Goal: Complete application form

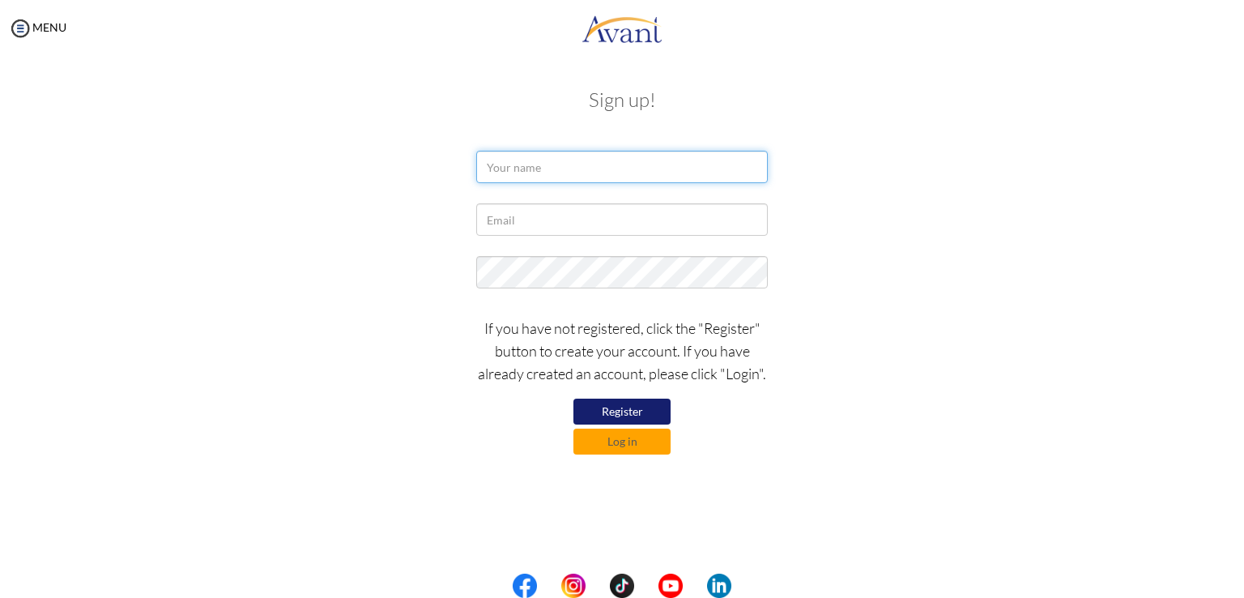
click at [544, 165] on input "text" at bounding box center [622, 167] width 292 height 32
type input "ERLEENE GRACE HUMIWAT"
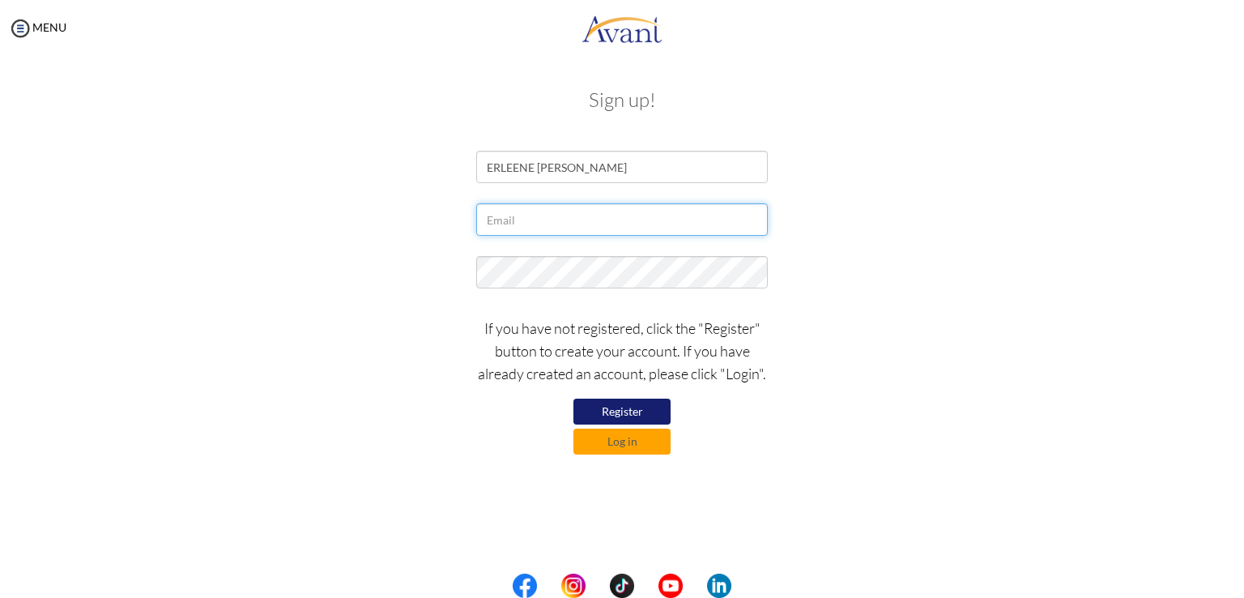
click at [577, 224] on input "text" at bounding box center [622, 219] width 292 height 32
type input "eghumiwat16@gmail.com"
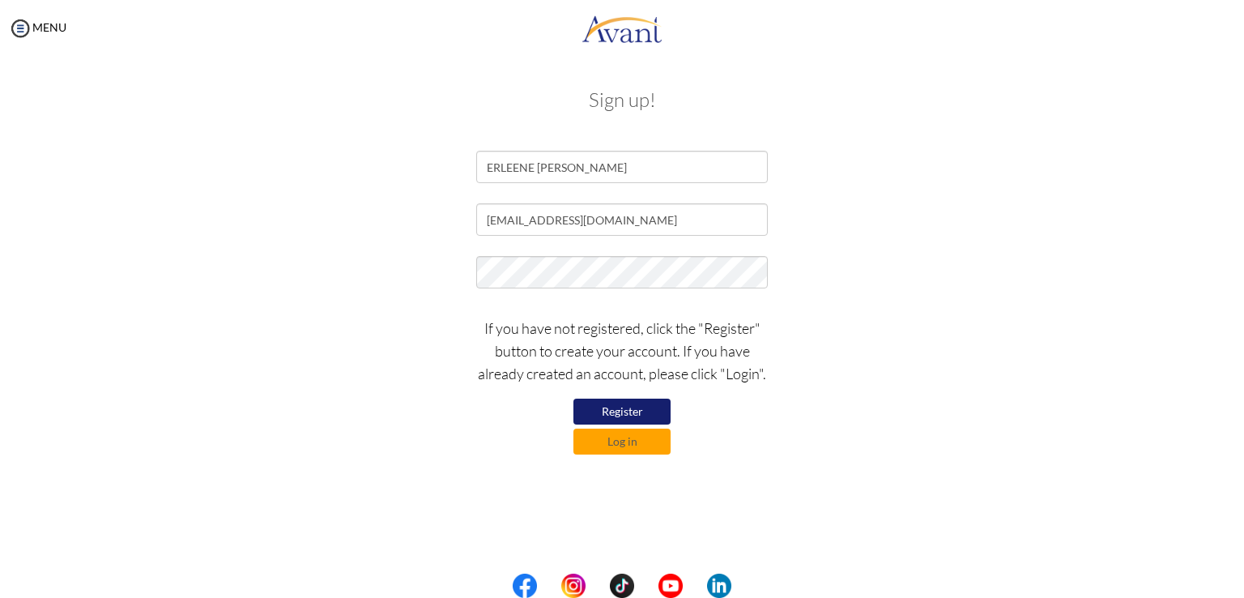
click at [616, 406] on button "Register" at bounding box center [622, 412] width 97 height 26
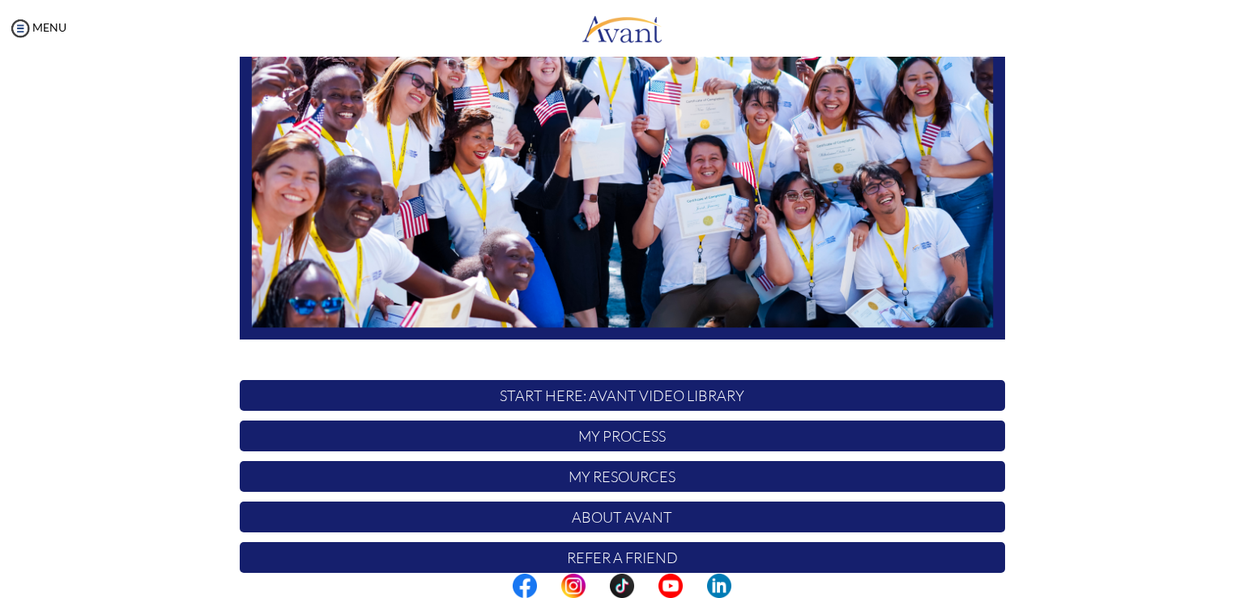
scroll to position [301, 0]
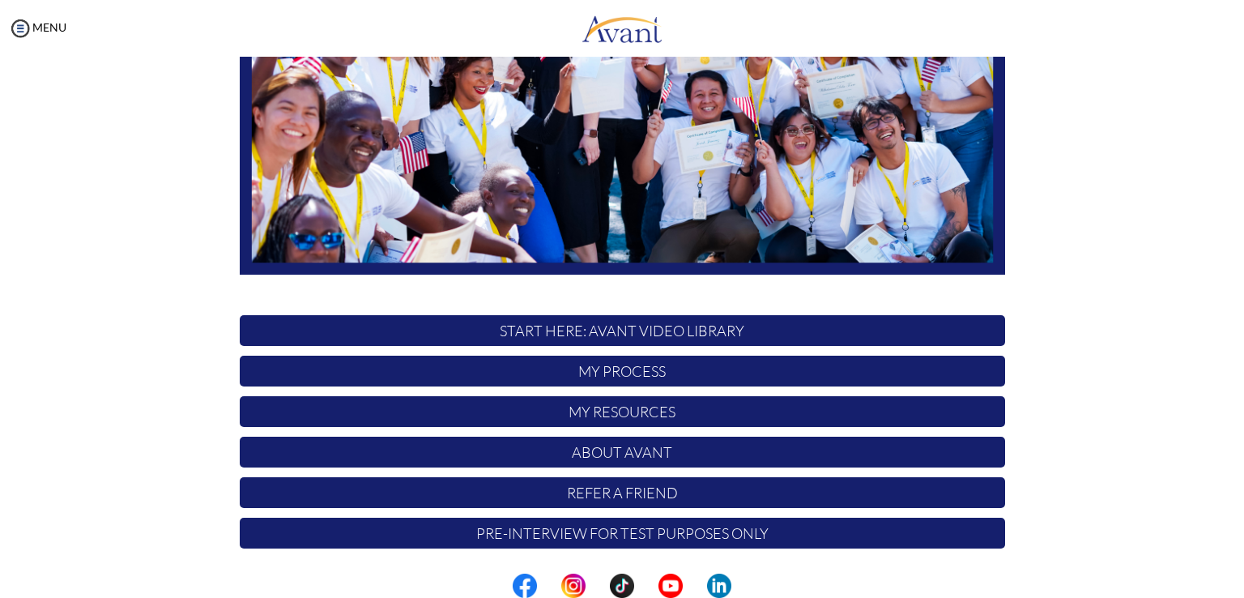
click at [766, 368] on p "My Process" at bounding box center [623, 371] width 766 height 31
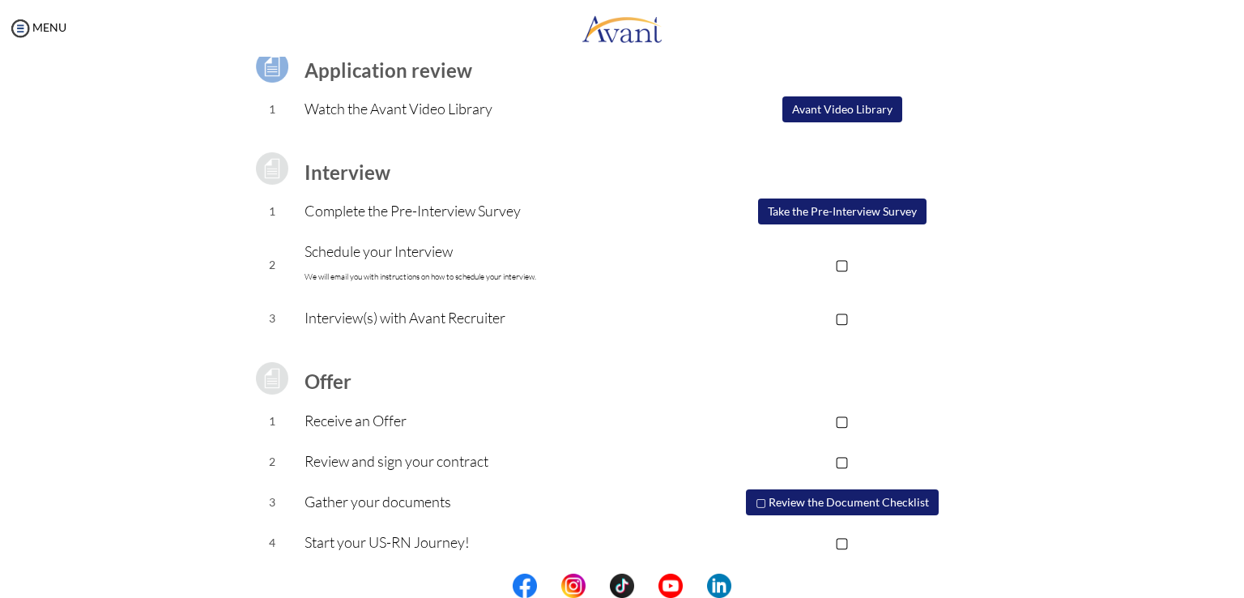
scroll to position [132, 0]
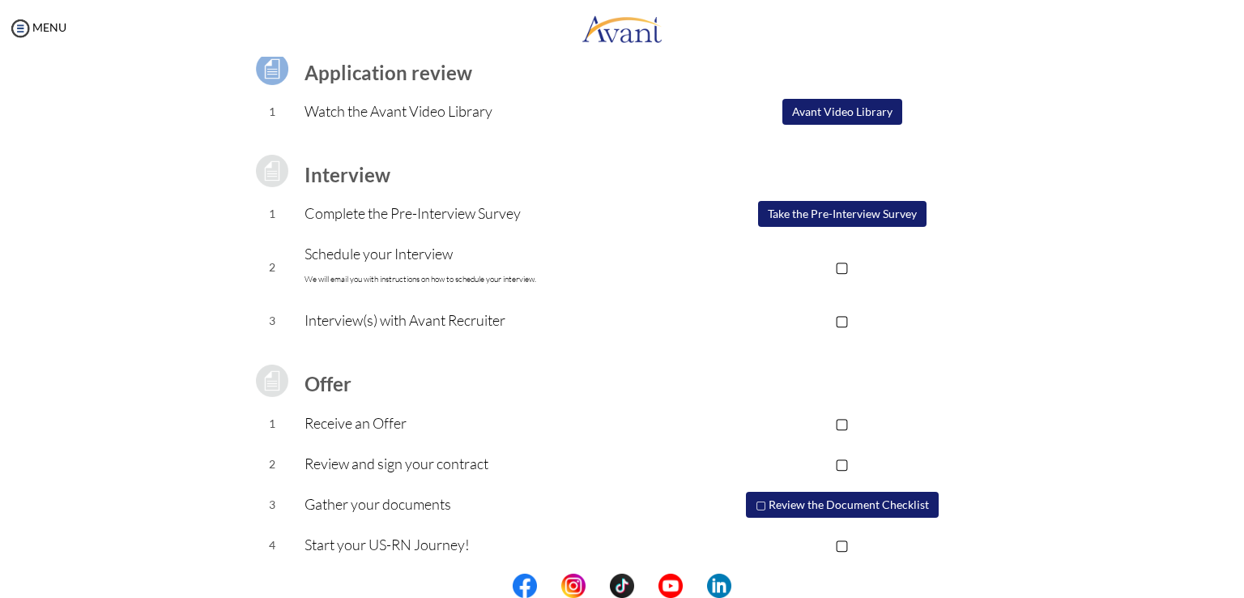
click at [838, 267] on p "▢" at bounding box center [842, 266] width 325 height 23
click at [837, 324] on p "▢" at bounding box center [842, 320] width 325 height 23
click at [764, 503] on button "▢ Review the Document Checklist" at bounding box center [842, 505] width 193 height 26
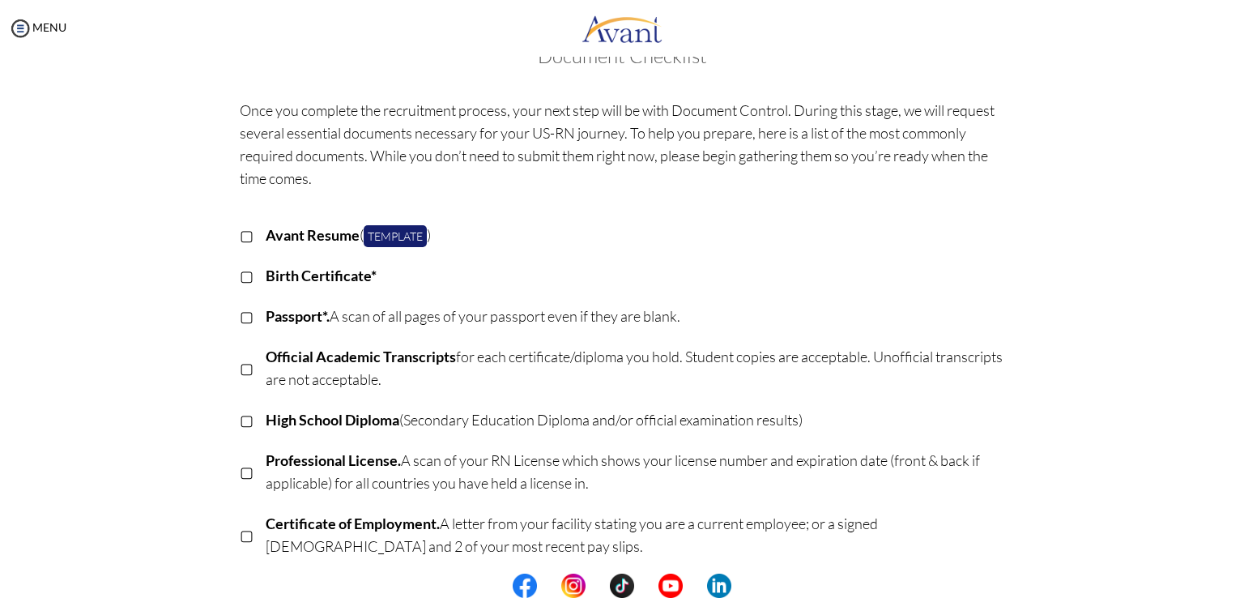
scroll to position [0, 0]
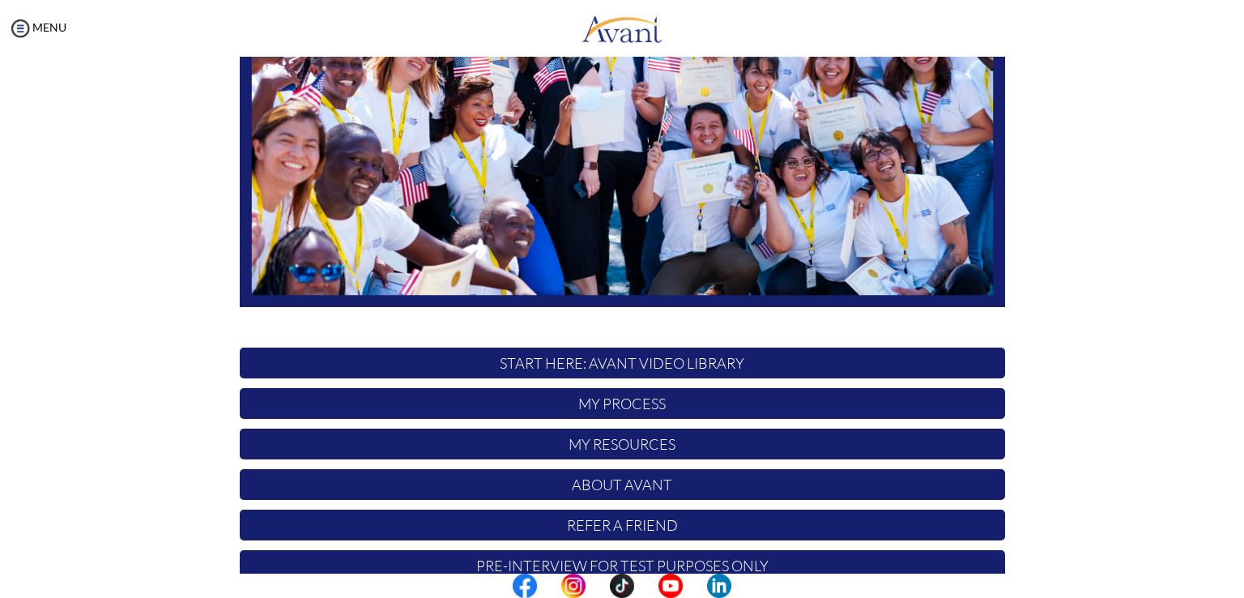
scroll to position [301, 0]
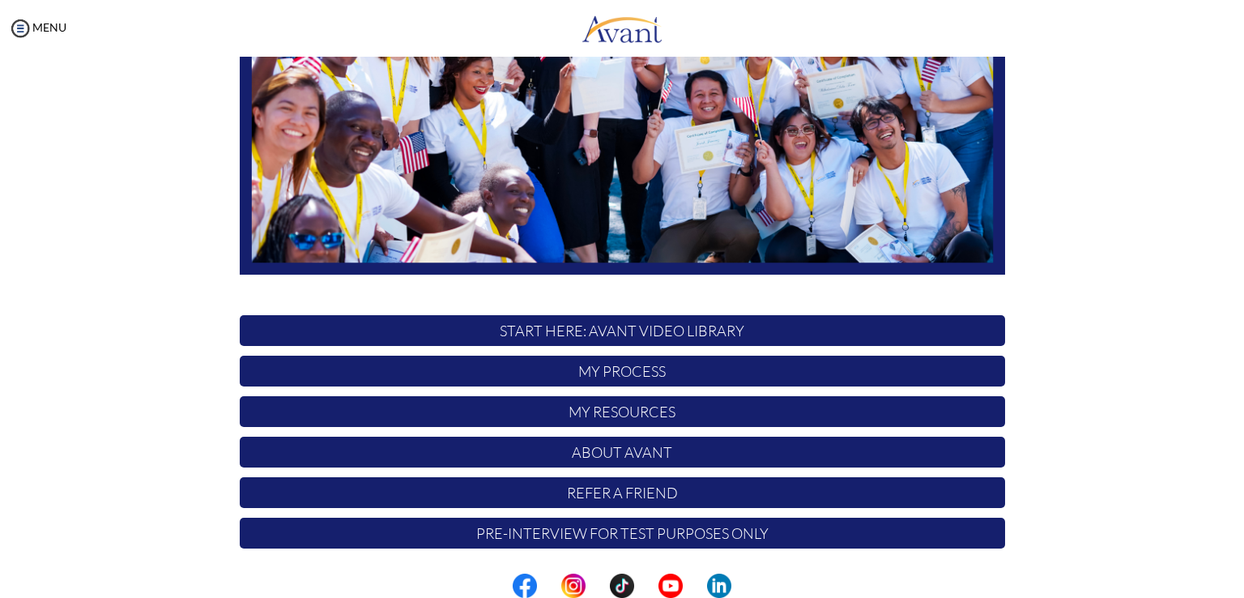
click at [759, 370] on p "My Process" at bounding box center [623, 371] width 766 height 31
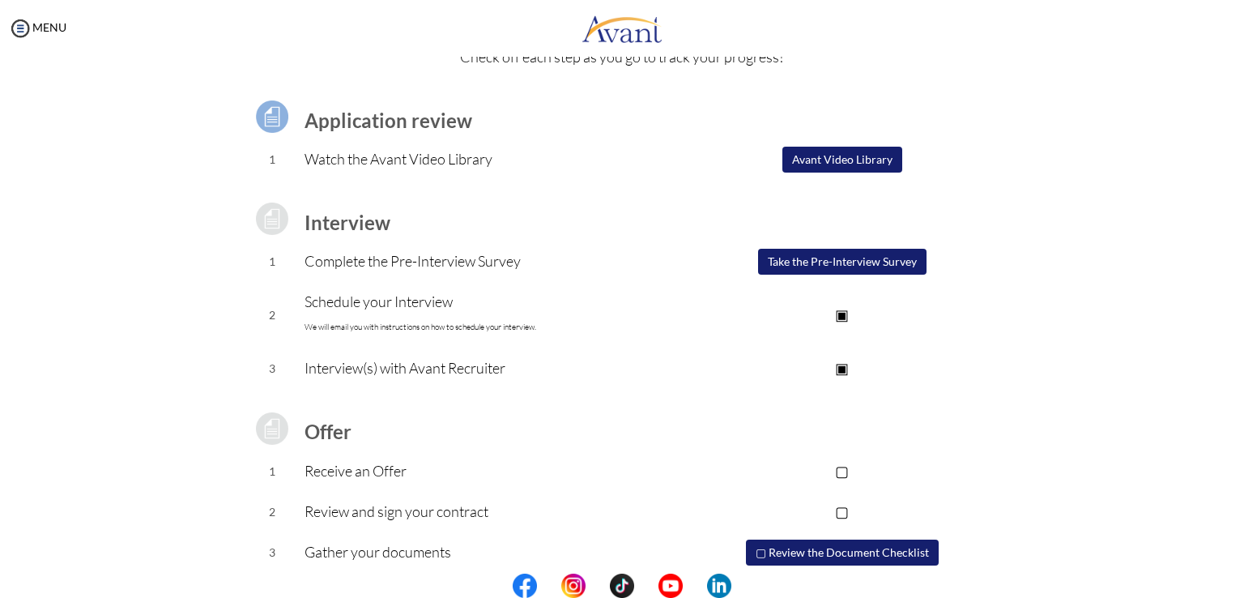
scroll to position [139, 0]
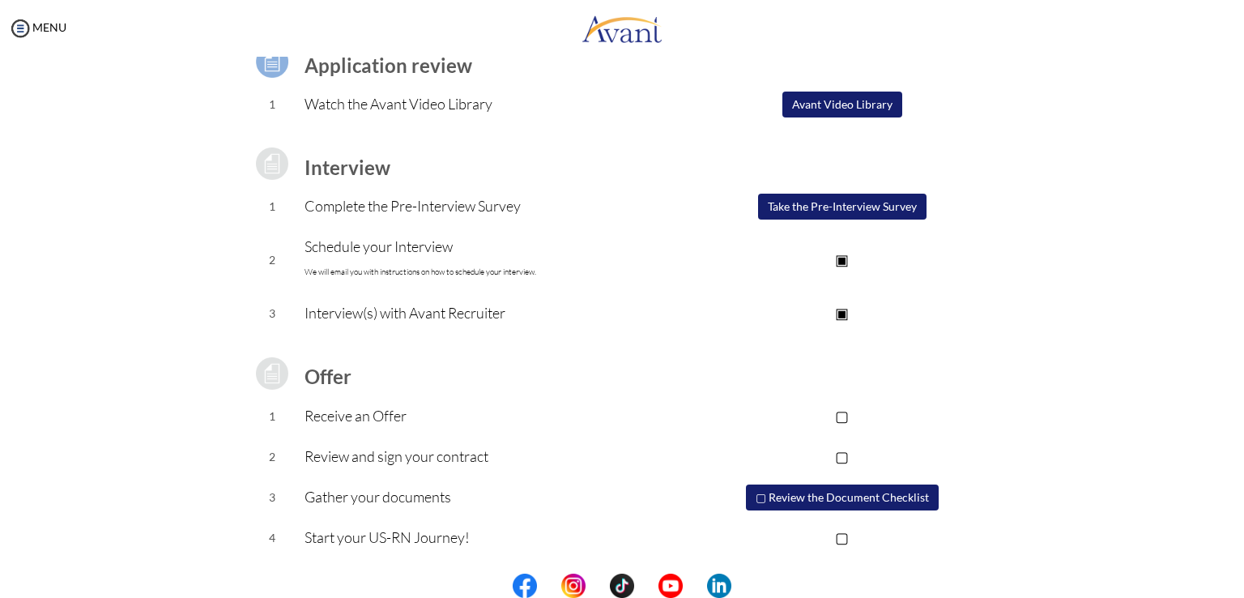
click at [843, 416] on p "▢" at bounding box center [842, 415] width 325 height 23
click at [840, 461] on p "▢" at bounding box center [842, 456] width 325 height 23
click at [839, 532] on p "▢" at bounding box center [842, 537] width 325 height 23
click at [762, 494] on button "▢ Review the Document Checklist" at bounding box center [842, 498] width 193 height 26
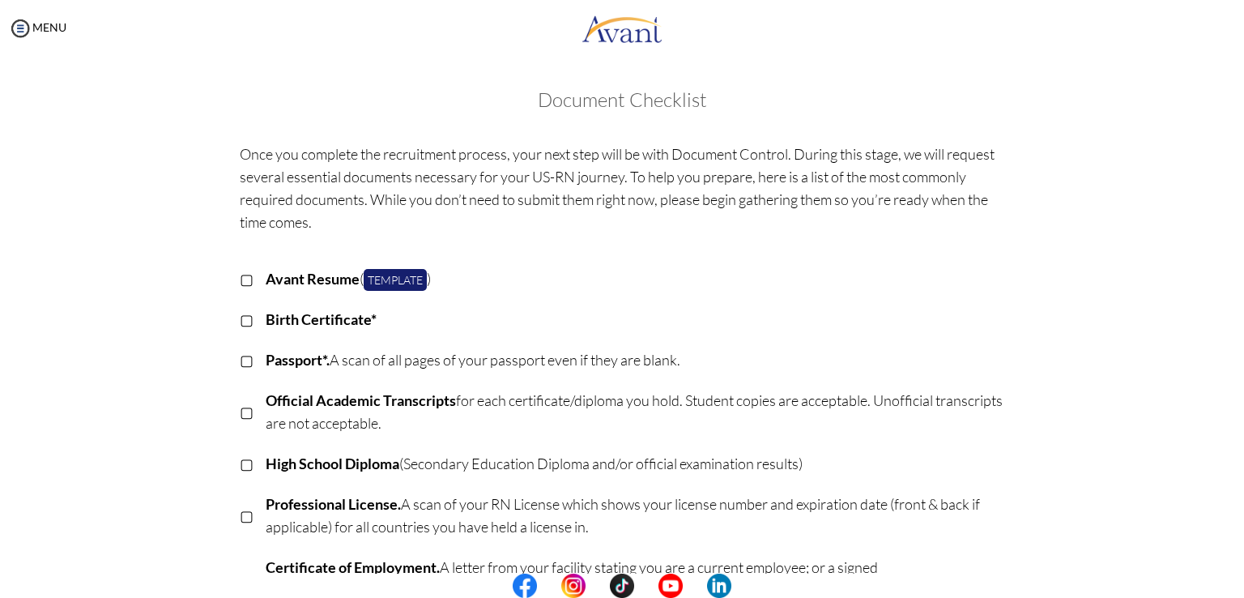
click at [240, 276] on p "▢" at bounding box center [247, 278] width 14 height 23
click at [240, 315] on p "▢" at bounding box center [247, 319] width 14 height 23
click at [240, 361] on p "▢" at bounding box center [247, 359] width 14 height 23
click at [240, 411] on p "▢" at bounding box center [247, 411] width 14 height 23
click at [241, 461] on p "▢" at bounding box center [247, 463] width 14 height 23
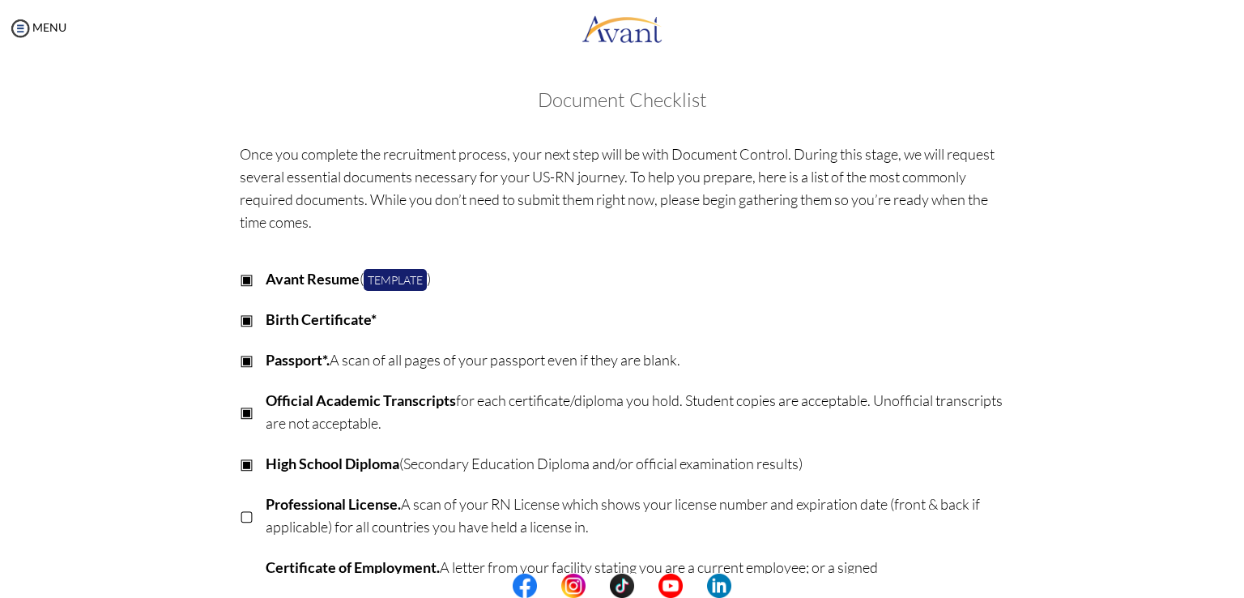
click at [240, 518] on p "▢" at bounding box center [247, 515] width 14 height 23
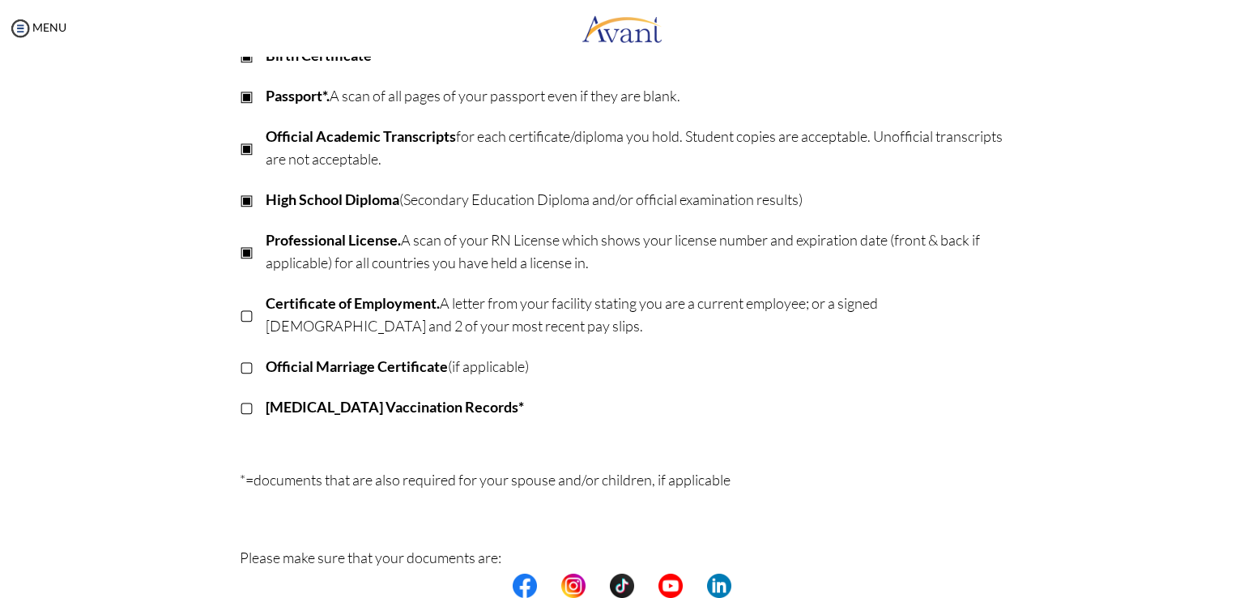
scroll to position [263, 0]
click at [240, 320] on p "▢" at bounding box center [247, 315] width 14 height 23
click at [240, 365] on p "▢" at bounding box center [247, 367] width 14 height 23
click at [240, 411] on p "▢" at bounding box center [247, 407] width 14 height 23
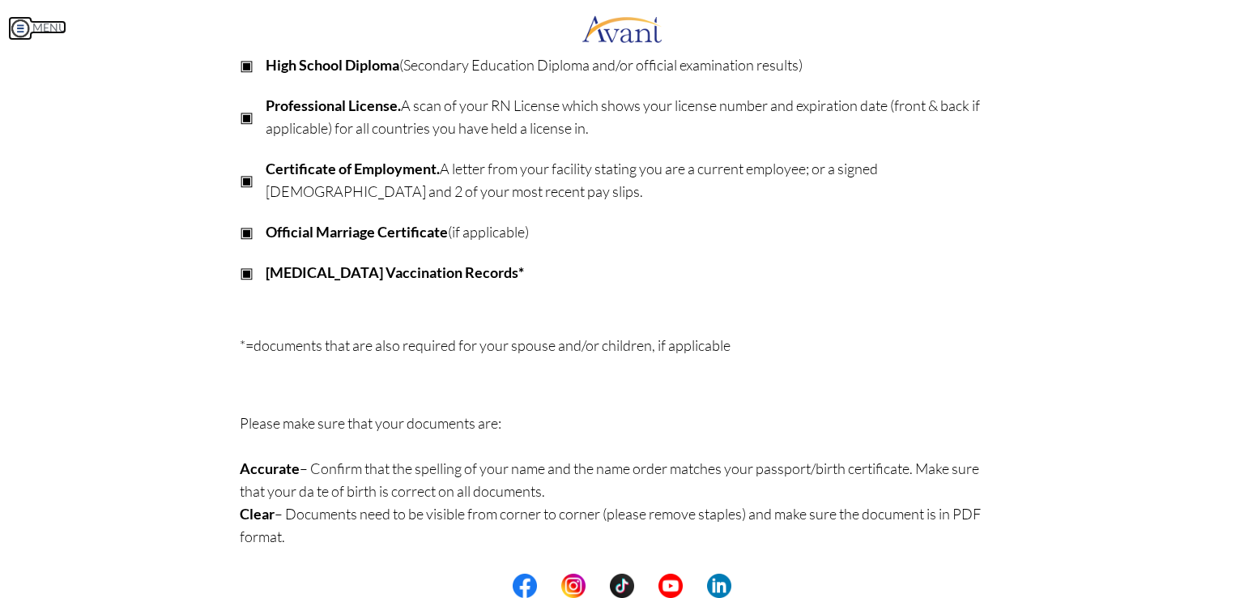
click at [15, 30] on img at bounding box center [20, 28] width 24 height 24
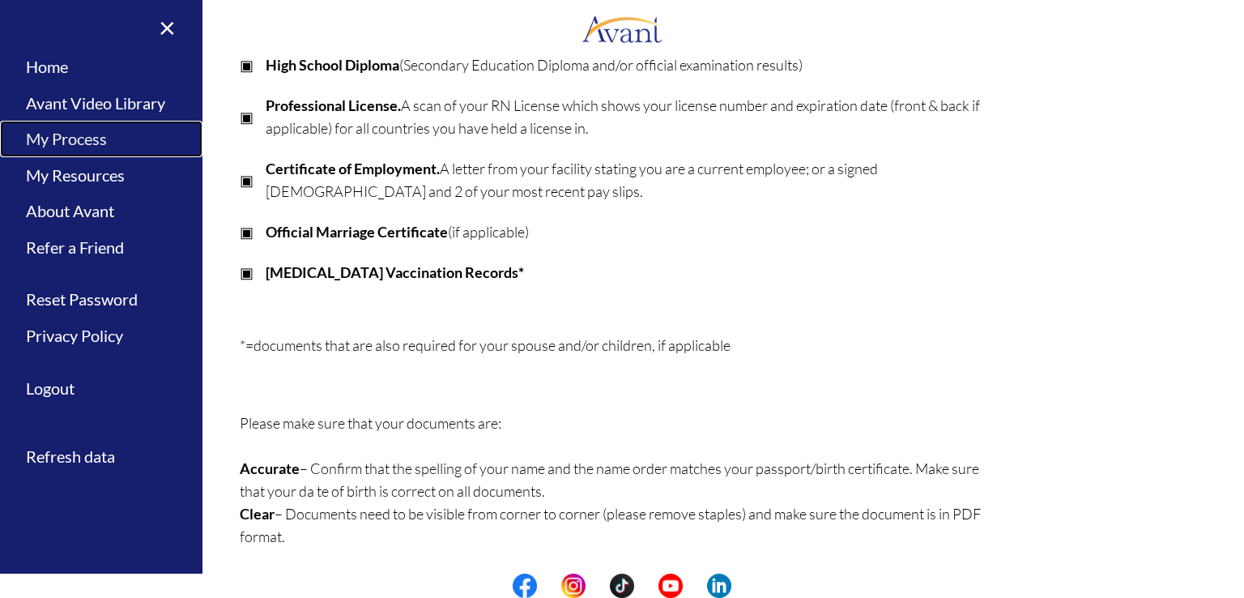
click at [41, 133] on link "My Process" at bounding box center [101, 139] width 203 height 36
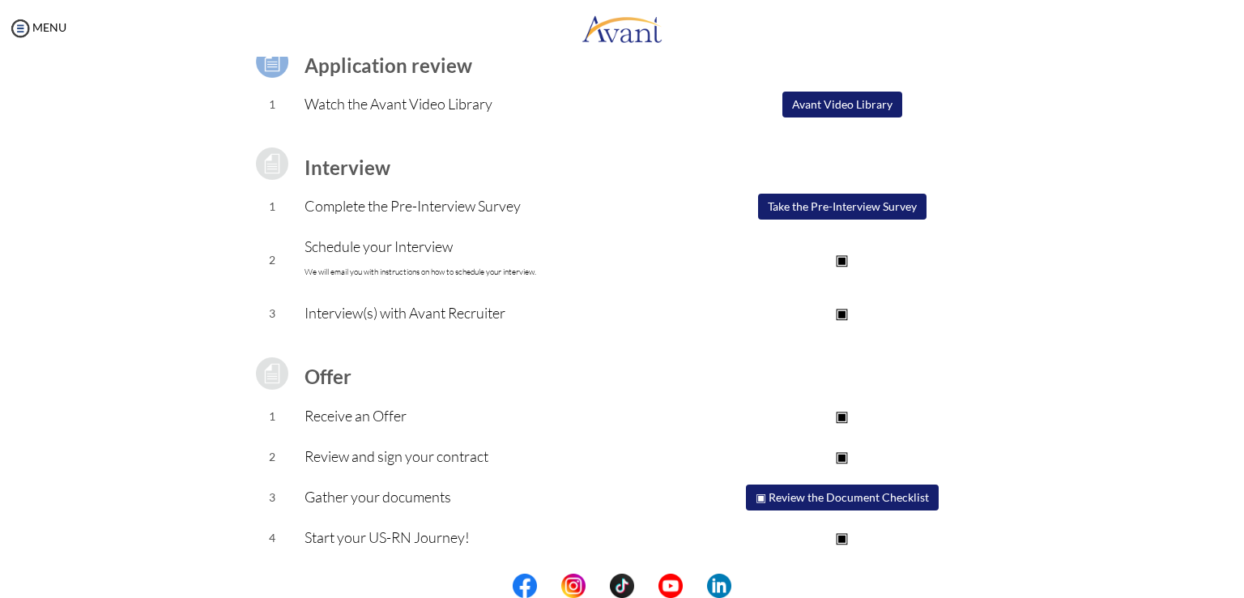
scroll to position [0, 0]
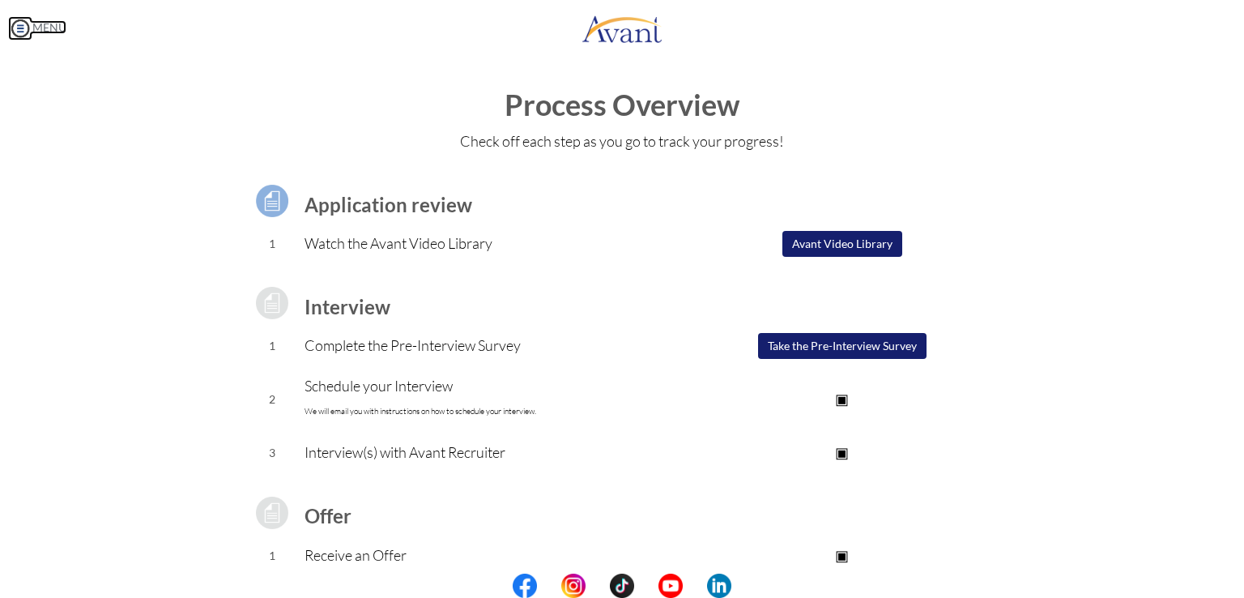
click at [14, 23] on img at bounding box center [20, 28] width 24 height 24
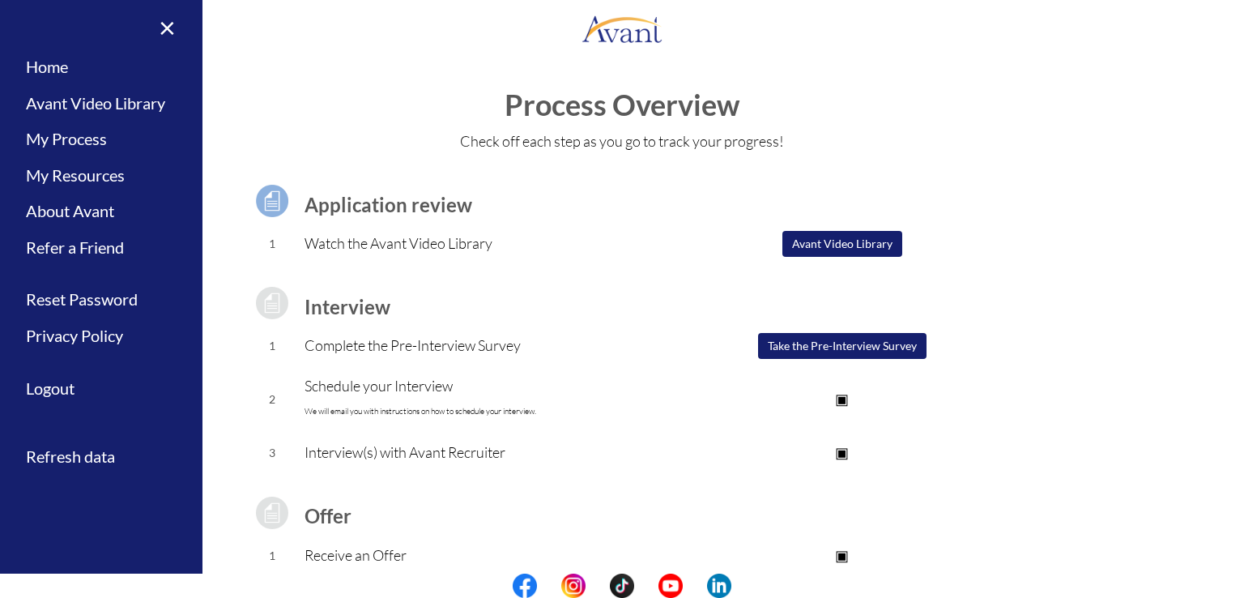
click at [791, 244] on button "Avant Video Library" at bounding box center [843, 244] width 120 height 26
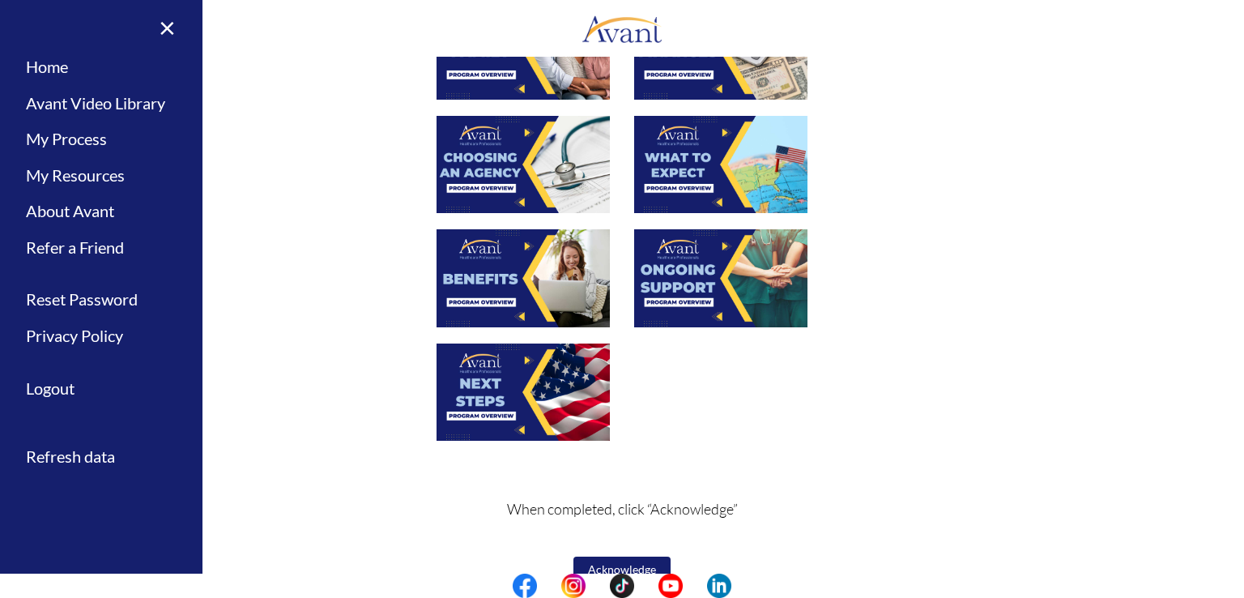
scroll to position [515, 0]
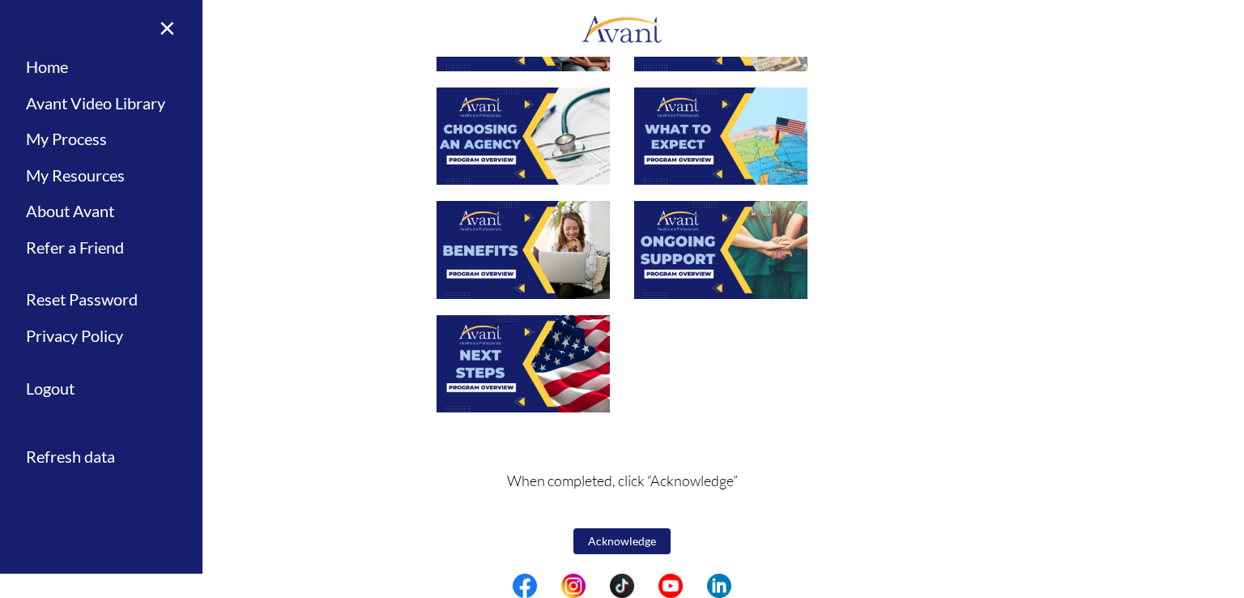
click at [639, 542] on button "Acknowledge" at bounding box center [622, 541] width 97 height 26
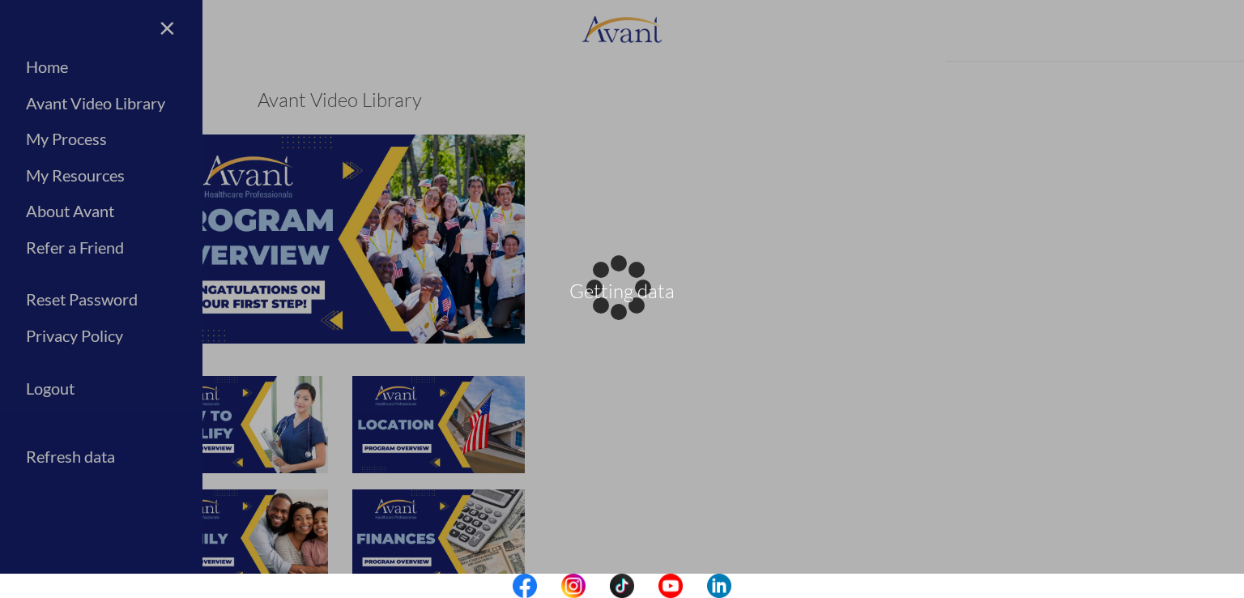
scroll to position [518, 0]
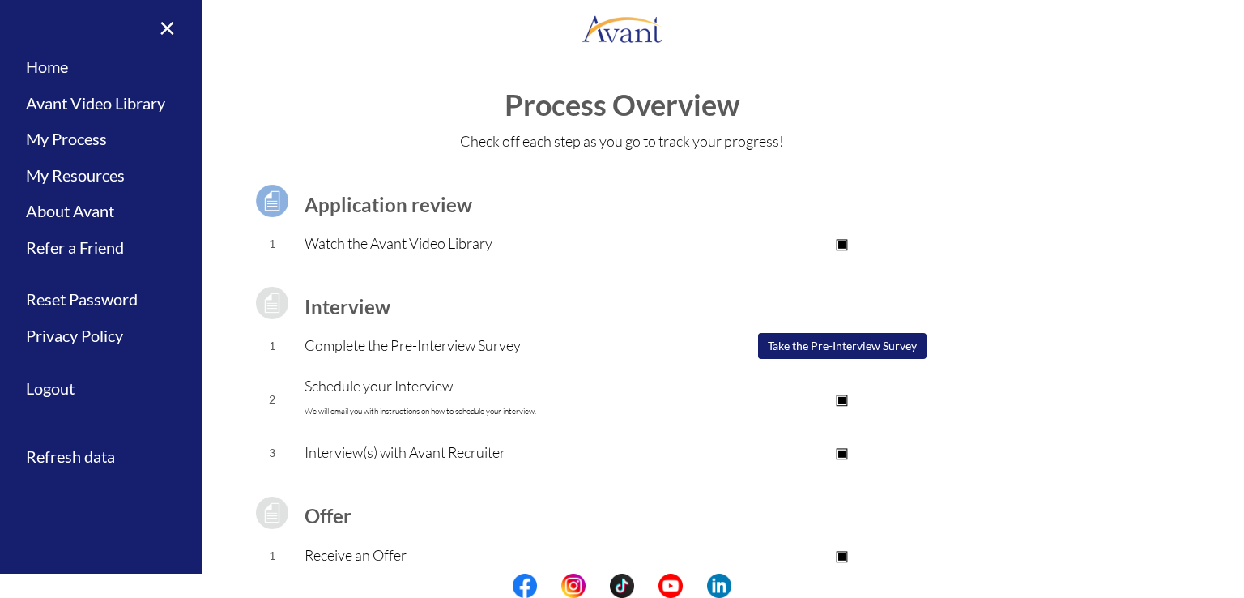
click at [850, 354] on button "Take the Pre-Interview Survey" at bounding box center [842, 346] width 169 height 26
